Goal: Find specific page/section: Find specific page/section

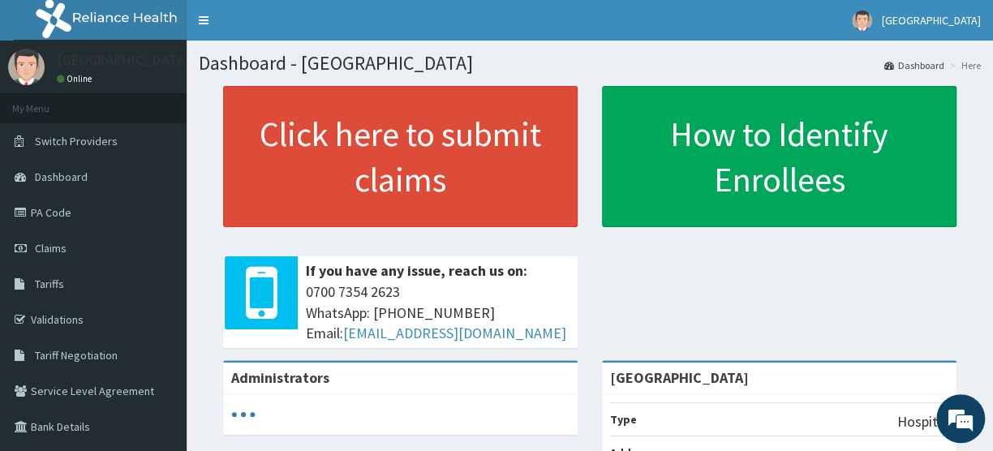
click at [49, 217] on link "PA Code" at bounding box center [93, 213] width 187 height 36
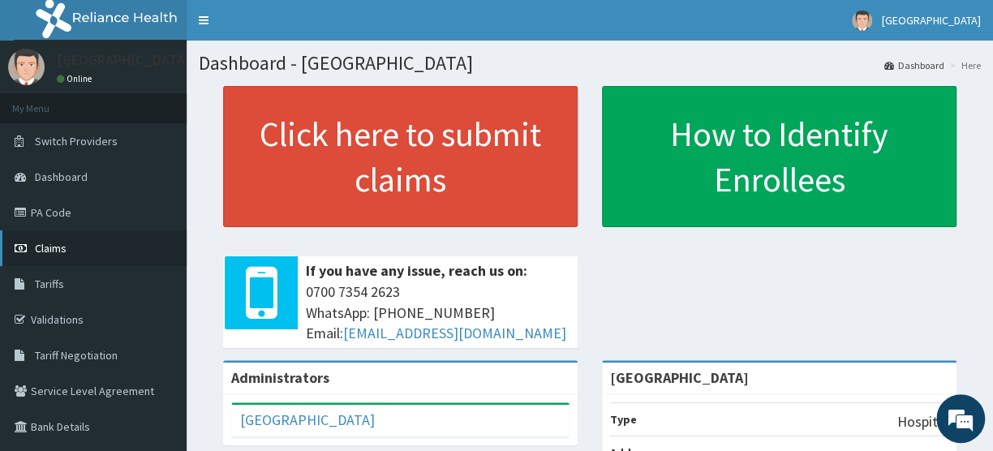
click at [60, 251] on span "Claims" at bounding box center [51, 248] width 32 height 15
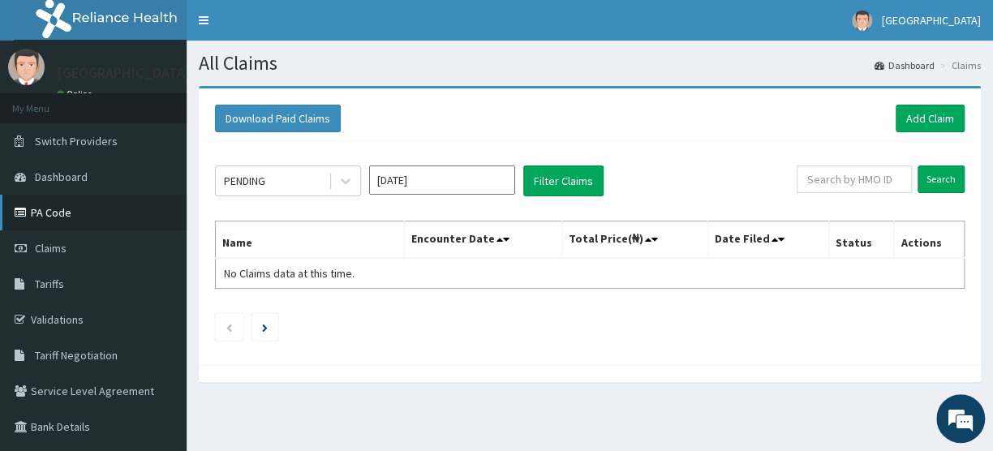
click at [57, 207] on link "PA Code" at bounding box center [93, 213] width 187 height 36
